Goal: Task Accomplishment & Management: Use online tool/utility

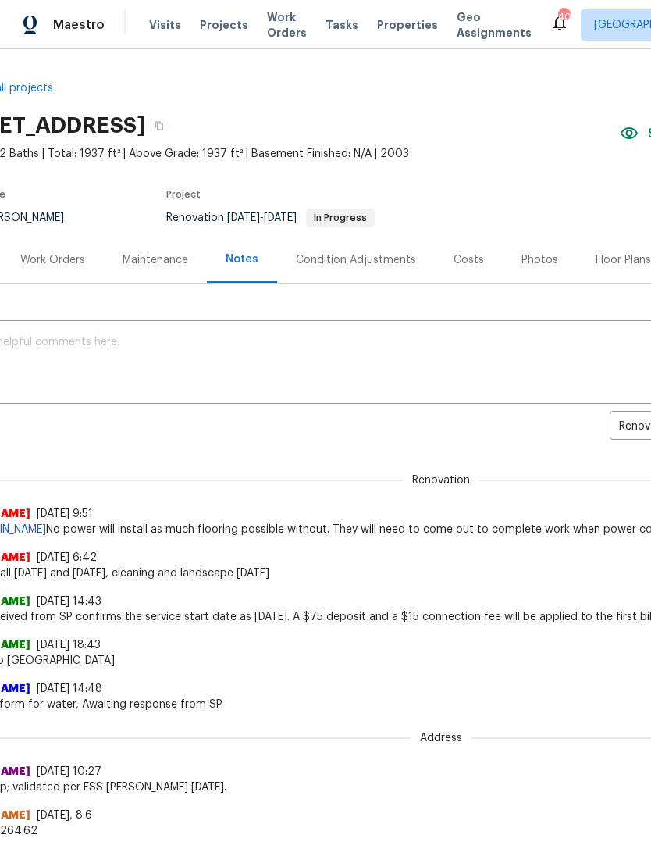
scroll to position [0, 70]
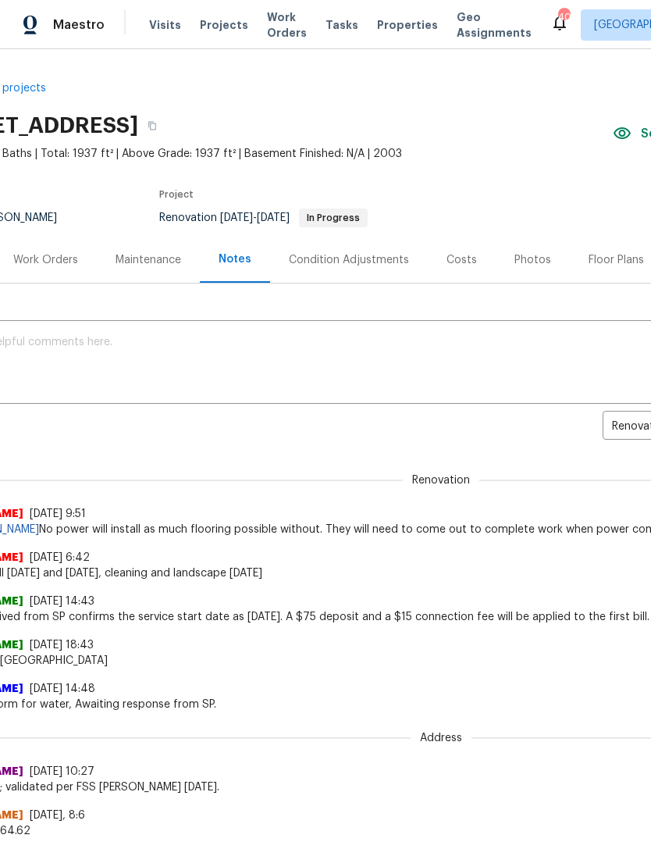
click at [280, 27] on span "Work Orders" at bounding box center [287, 24] width 40 height 31
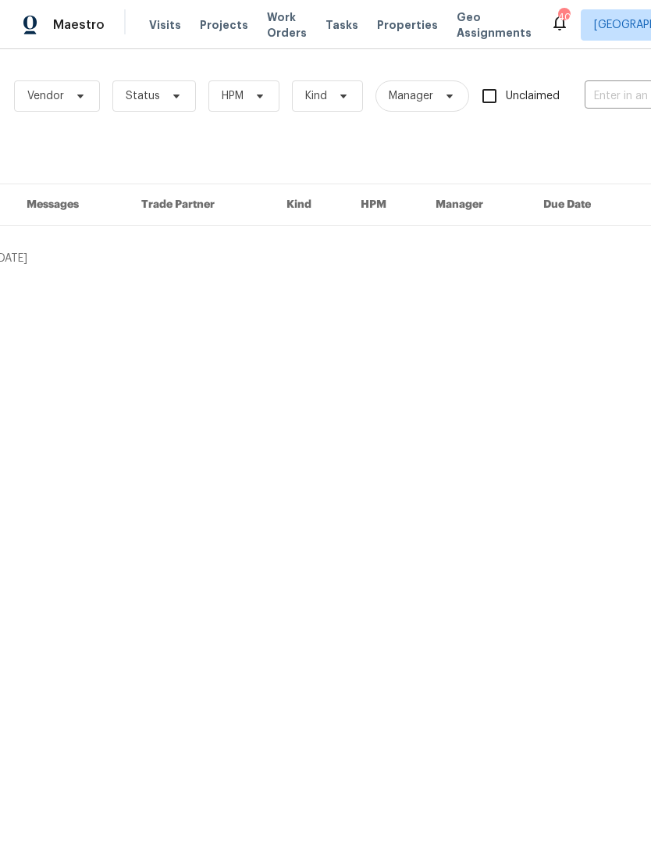
scroll to position [0, 84]
click at [601, 107] on input "text" at bounding box center [654, 96] width 156 height 24
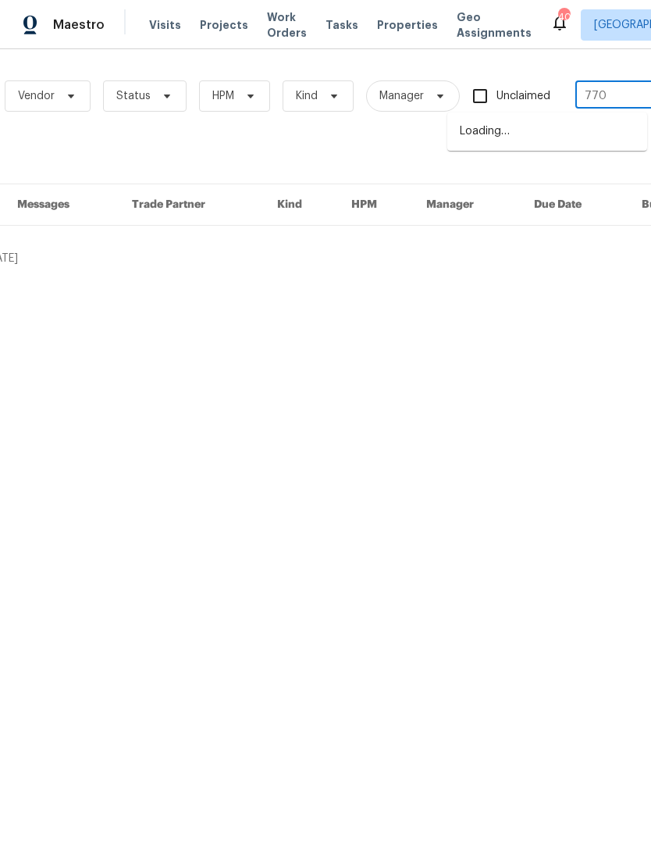
type input "7700"
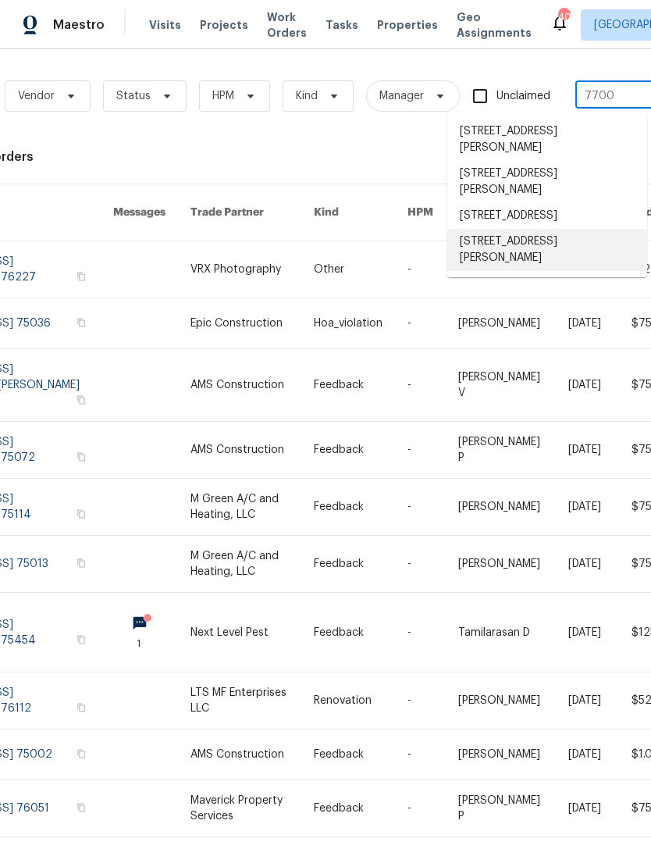
click at [585, 262] on li "[STREET_ADDRESS][PERSON_NAME]" at bounding box center [548, 250] width 200 height 42
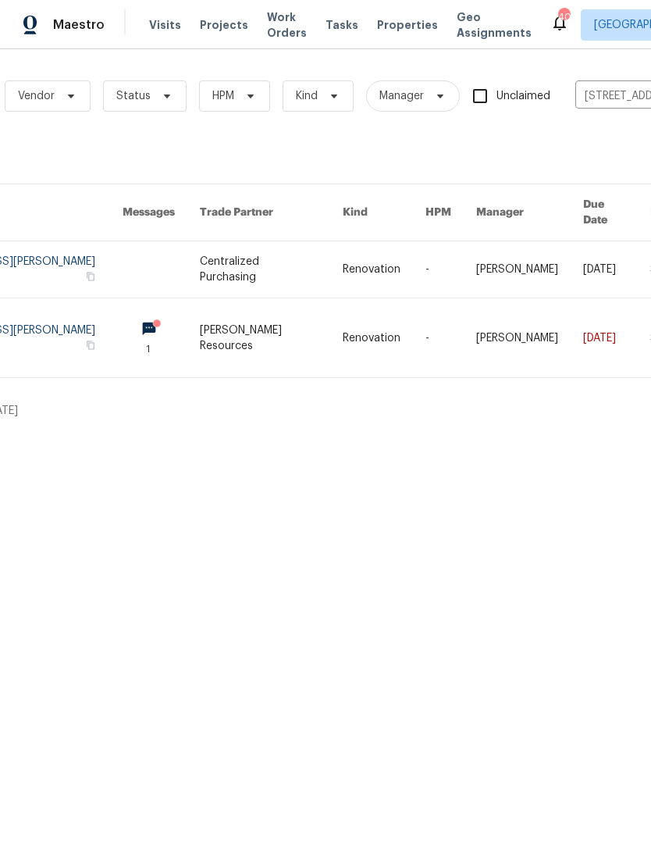
click at [47, 254] on link at bounding box center [19, 269] width 207 height 56
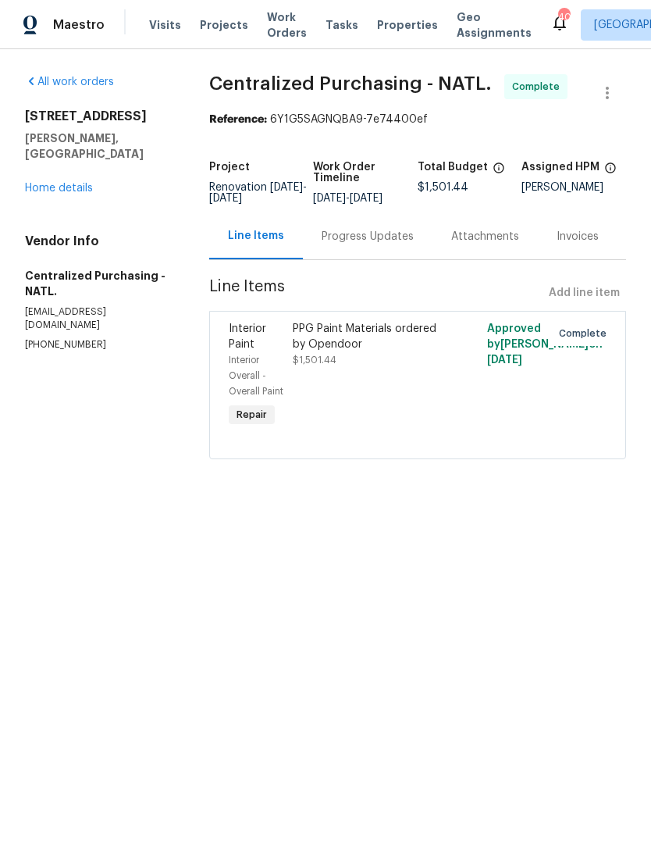
click at [59, 183] on link "Home details" at bounding box center [59, 188] width 68 height 11
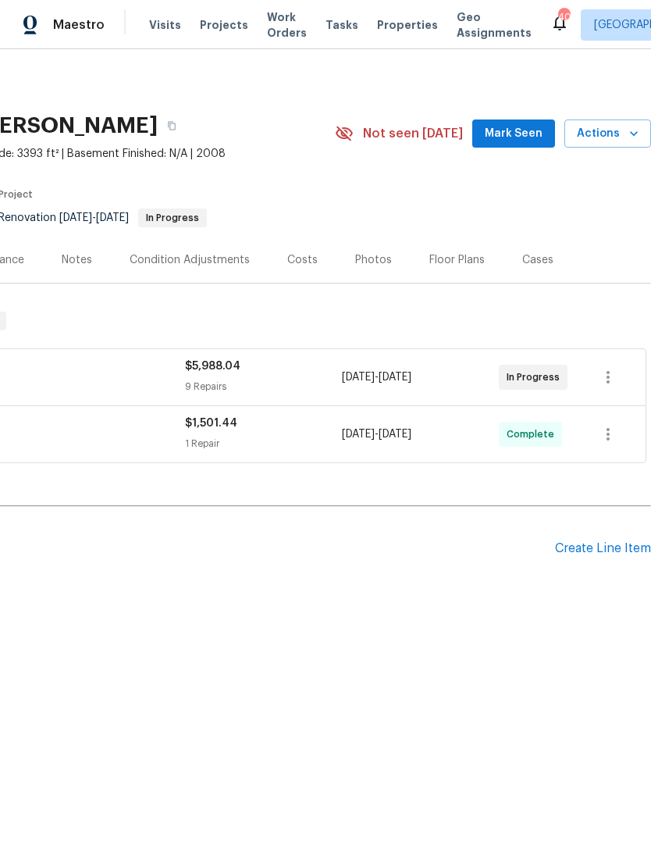
scroll to position [0, 231]
click at [625, 138] on span "Actions" at bounding box center [608, 134] width 62 height 20
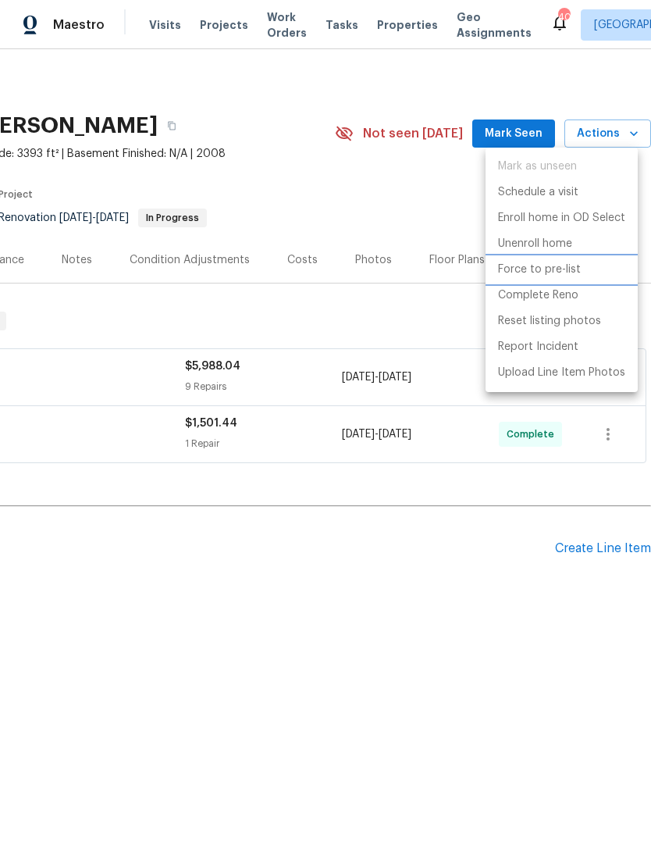
click at [560, 273] on p "Force to pre-list" at bounding box center [539, 270] width 83 height 16
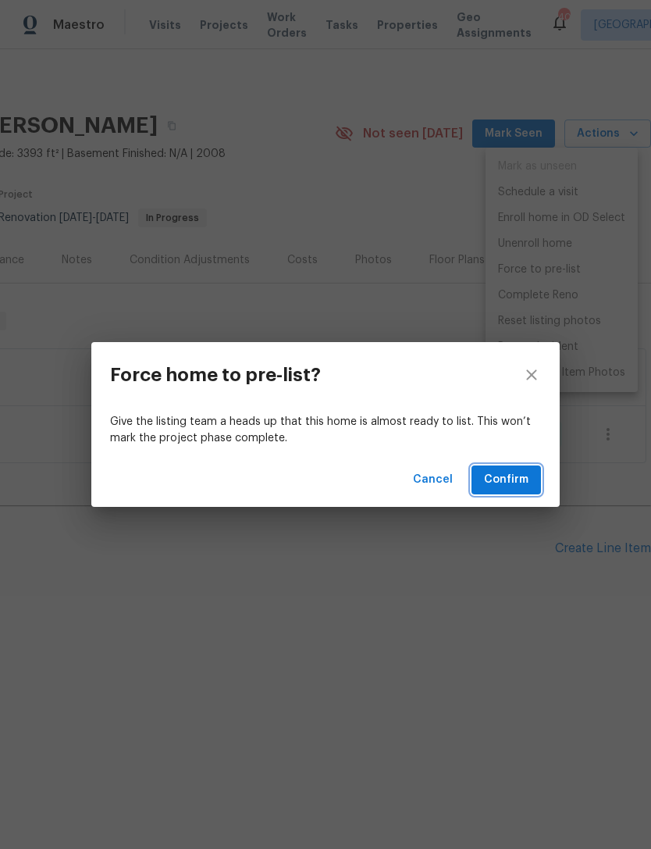
click at [514, 477] on span "Confirm" at bounding box center [506, 480] width 45 height 20
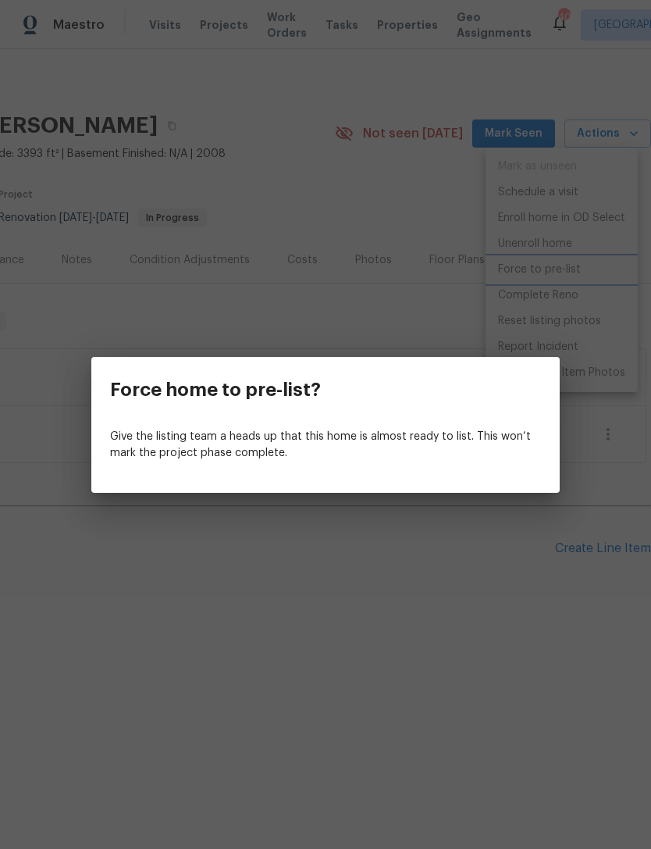
click at [412, 679] on div "Force home to pre-list? Give the listing team a heads up that this home is almo…" at bounding box center [325, 424] width 651 height 849
